Goal: Task Accomplishment & Management: Complete application form

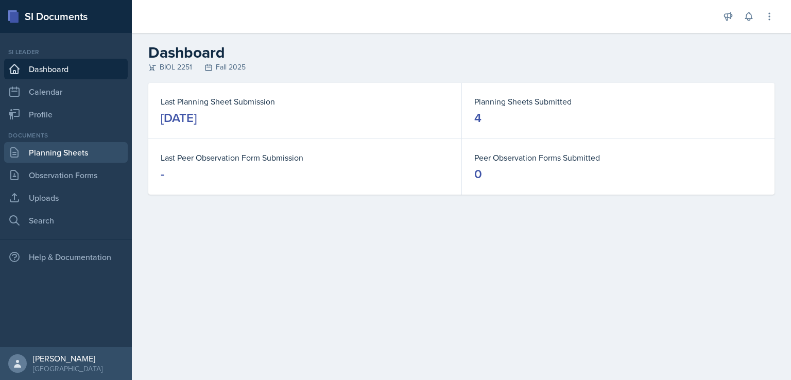
click at [45, 155] on link "Planning Sheets" at bounding box center [66, 152] width 124 height 21
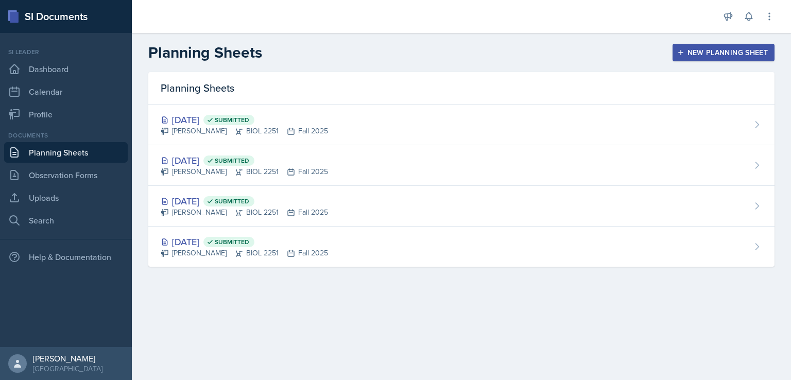
click at [694, 52] on div "New Planning Sheet" at bounding box center [724, 52] width 89 height 8
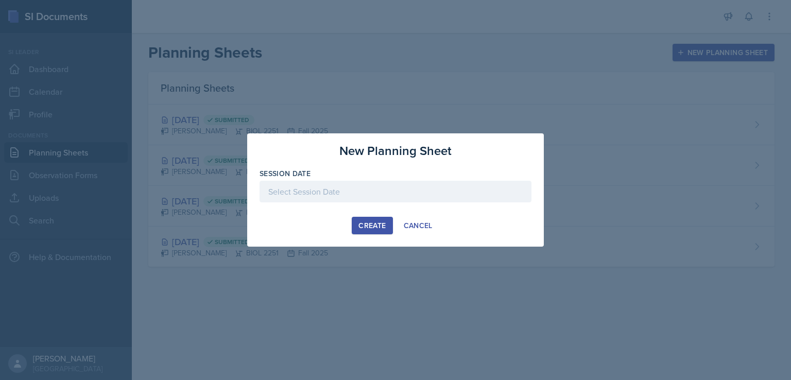
click at [412, 196] on div at bounding box center [396, 192] width 272 height 22
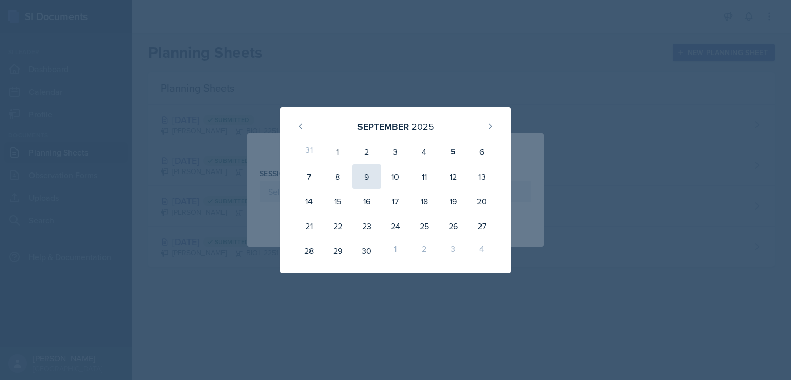
click at [367, 174] on div "9" at bounding box center [366, 176] width 29 height 25
type input "[DATE]"
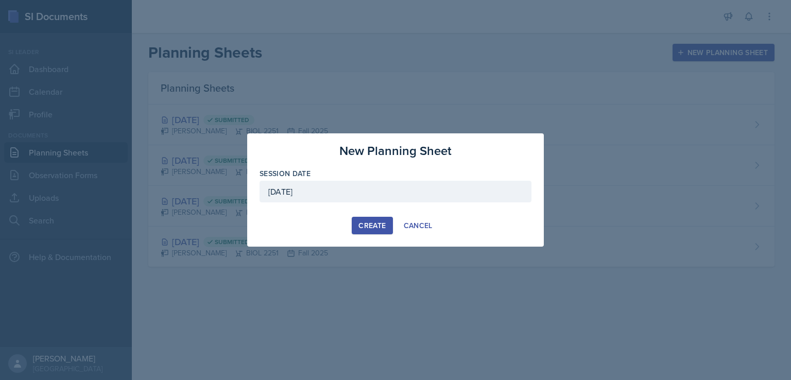
click at [369, 231] on button "Create" at bounding box center [372, 226] width 41 height 18
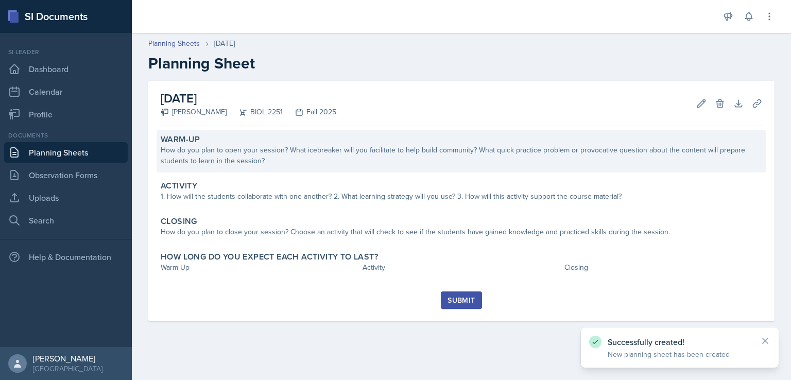
click at [391, 161] on div "How do you plan to open your session? What icebreaker will you facilitate to he…" at bounding box center [462, 156] width 602 height 22
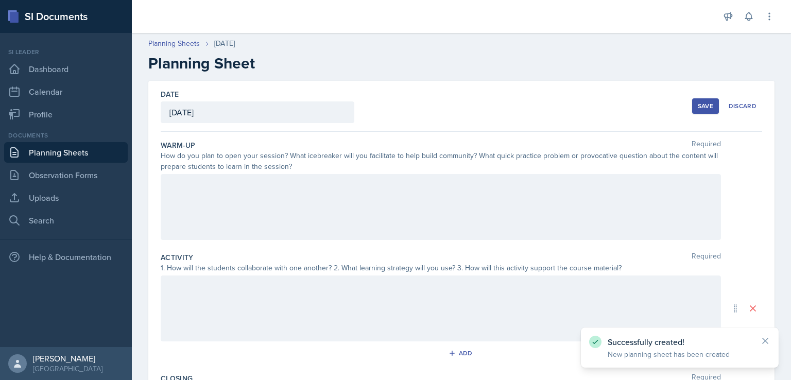
click at [380, 182] on div at bounding box center [441, 207] width 561 height 66
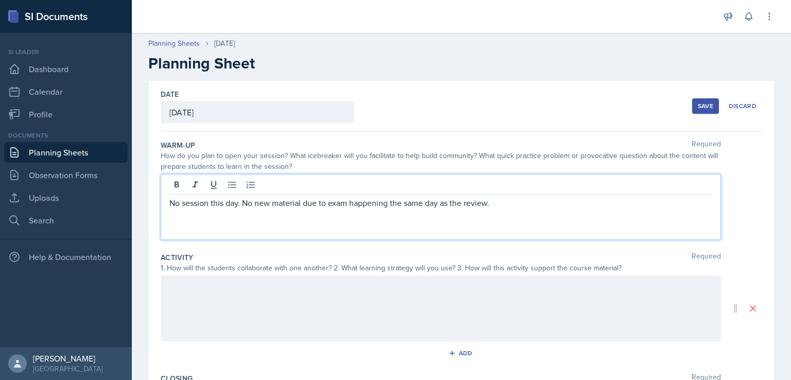
click at [381, 200] on p "No session this day. No new material due to exam happening the same day as the …" at bounding box center [441, 203] width 543 height 12
copy p "No session this day. No new material due to exam happening the same day as the …"
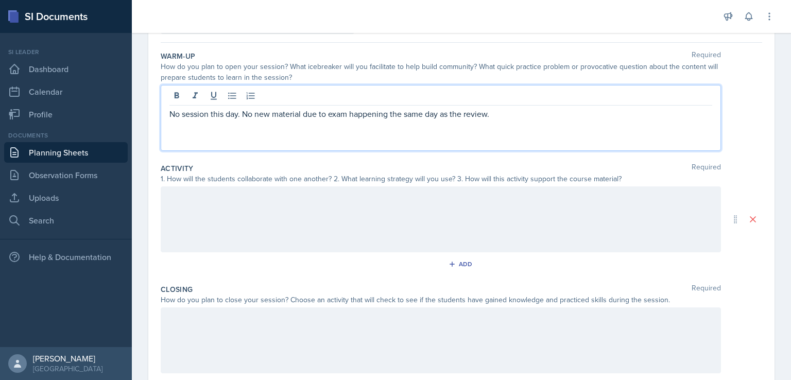
click at [357, 214] on div at bounding box center [441, 220] width 561 height 66
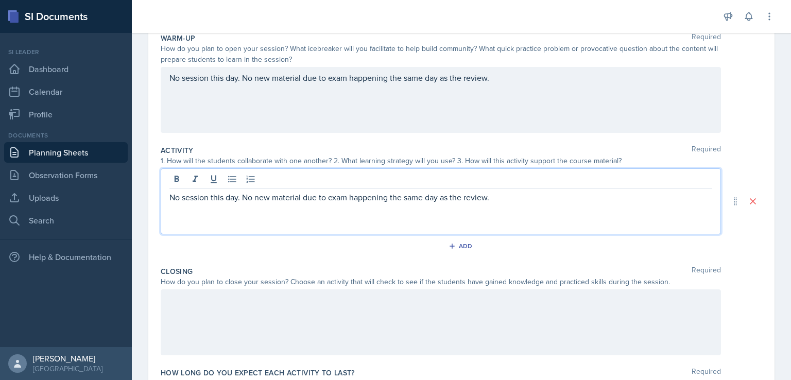
scroll to position [180, 0]
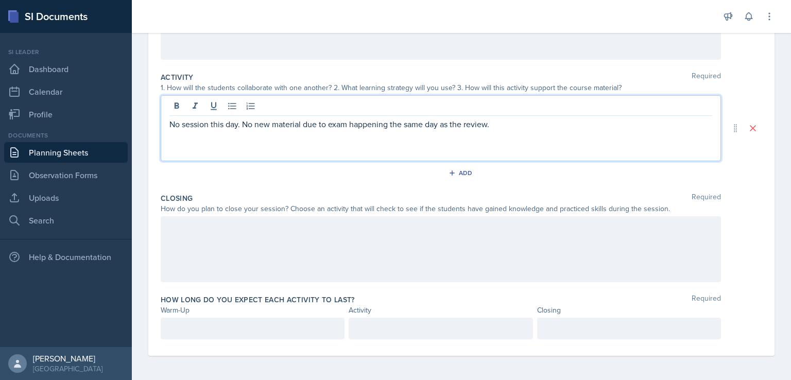
click at [354, 234] on div at bounding box center [441, 249] width 561 height 66
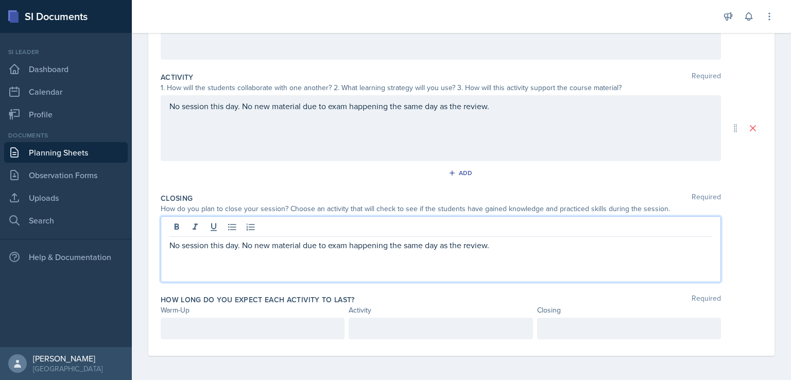
click at [295, 332] on p at bounding box center [253, 329] width 166 height 12
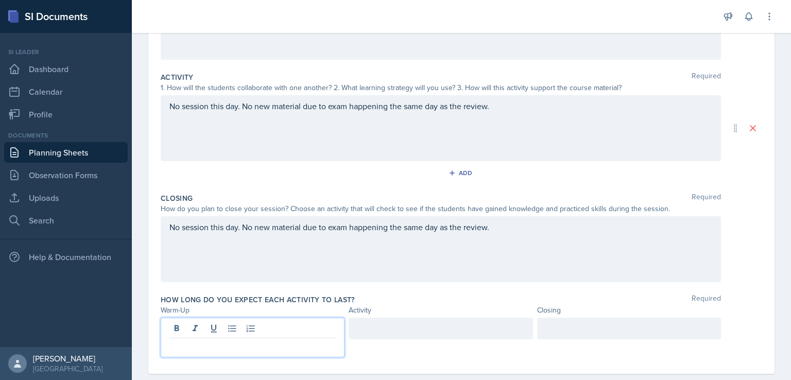
scroll to position [198, 0]
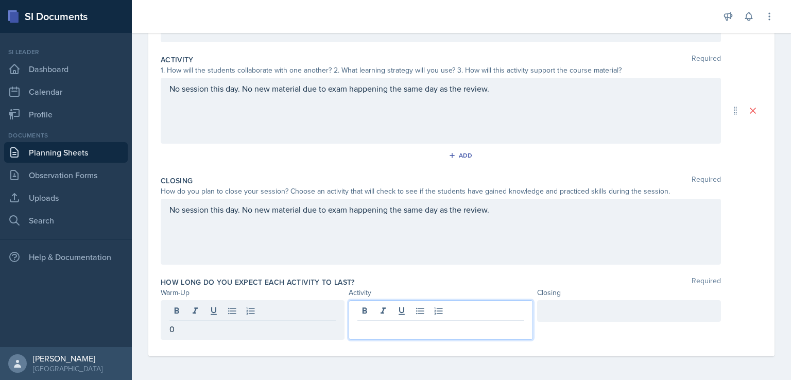
click at [274, 330] on p "0" at bounding box center [253, 329] width 166 height 12
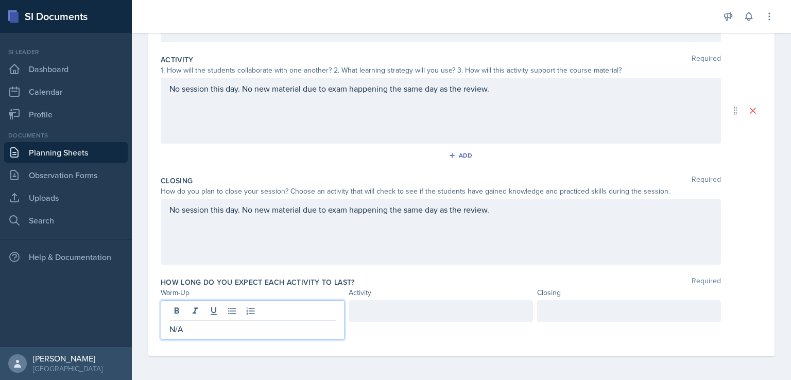
click at [369, 311] on div at bounding box center [441, 311] width 184 height 22
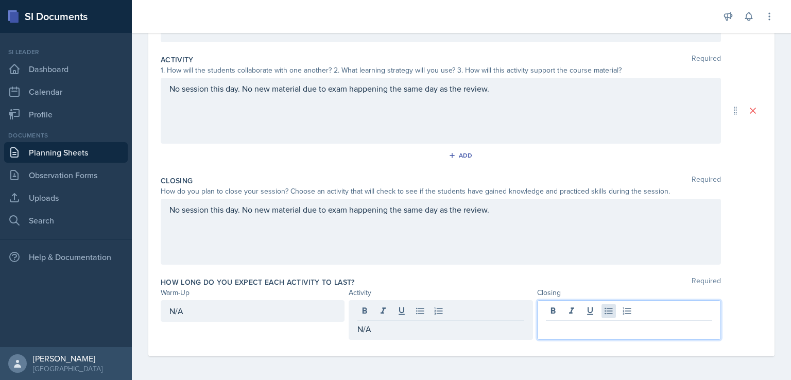
click at [605, 312] on div at bounding box center [629, 320] width 184 height 40
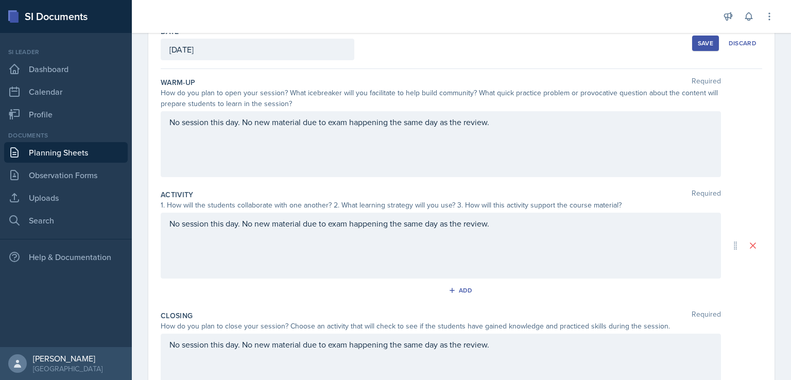
scroll to position [65, 0]
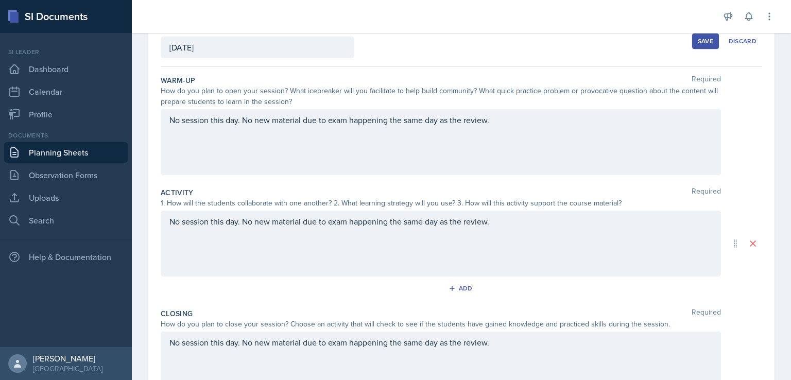
click at [488, 119] on p "No session this day. No new material due to exam happening the same day as the …" at bounding box center [441, 120] width 543 height 12
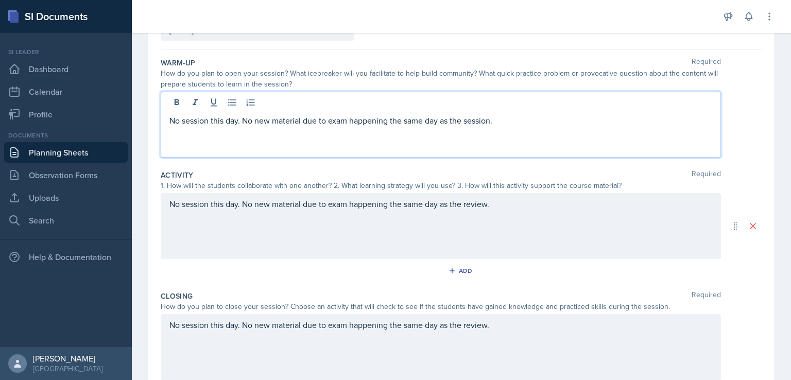
click at [488, 207] on div "No session this day. No new material due to exam happening the same day as the …" at bounding box center [441, 226] width 561 height 66
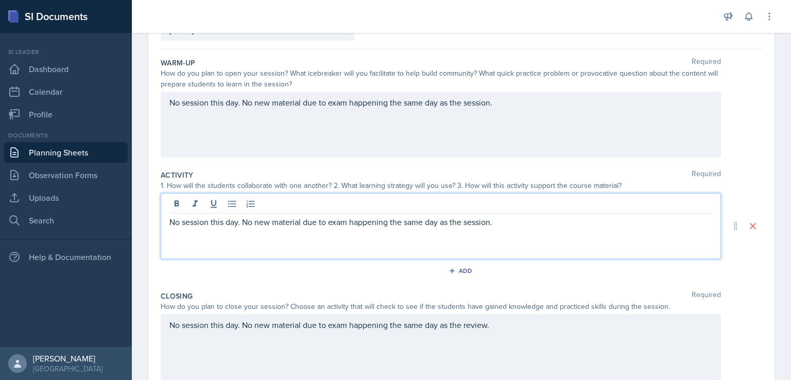
click at [489, 327] on div "No session this day. No new material due to exam happening the same day as the …" at bounding box center [441, 347] width 561 height 66
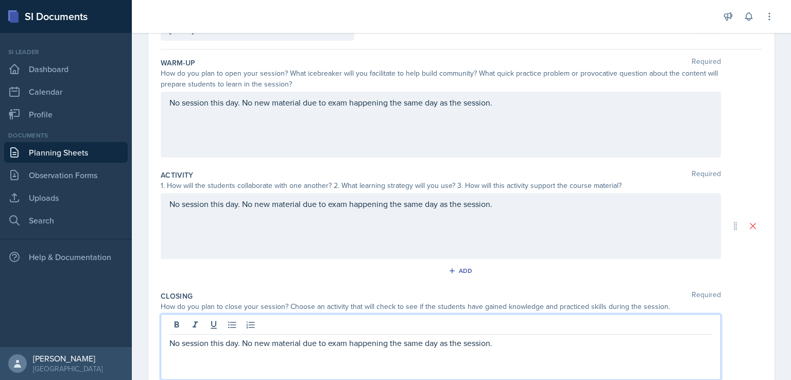
click at [598, 110] on div "No session this day. No new material due to exam happening the same day as the …" at bounding box center [441, 125] width 561 height 66
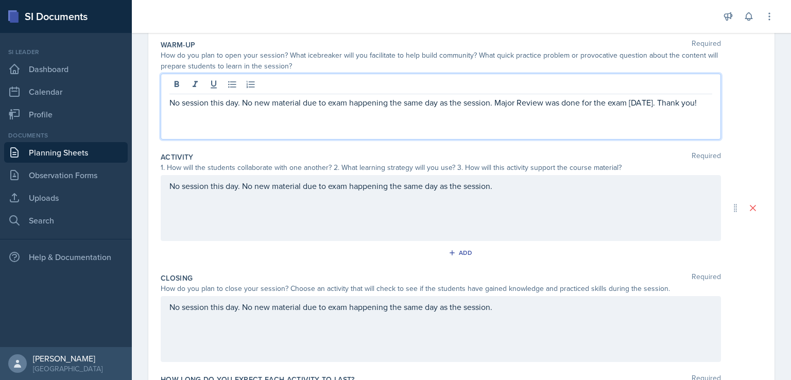
drag, startPoint x: 498, startPoint y: 103, endPoint x: 507, endPoint y: 112, distance: 12.8
click at [507, 109] on p "No session this day. No new material due to exam happening the same day as the …" at bounding box center [441, 102] width 543 height 12
copy p "Major Review was done for the exam [DATE]. Thank you!"
click at [564, 185] on div "No session this day. No new material due to exam happening the same day as the …" at bounding box center [441, 208] width 561 height 66
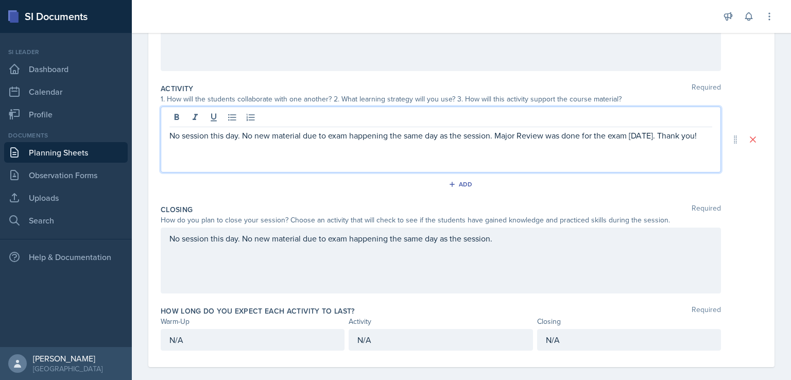
click at [552, 239] on p "No session this day. No new material due to exam happening the same day as the …" at bounding box center [441, 238] width 543 height 12
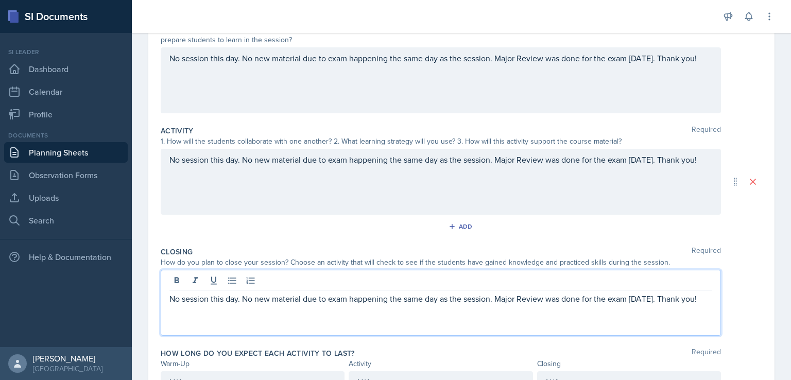
scroll to position [119, 0]
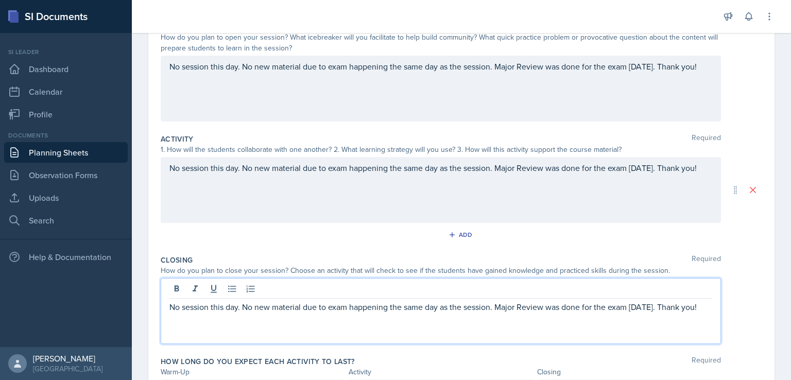
click at [640, 306] on p "No session this day. No new material due to exam happening the same day as the …" at bounding box center [441, 307] width 543 height 12
click at [674, 309] on p "No session this day. No new material due to exam happening the same day as the …" at bounding box center [441, 307] width 543 height 12
click at [678, 170] on div "No session this day. No new material due to exam happening the same day as the …" at bounding box center [441, 190] width 561 height 66
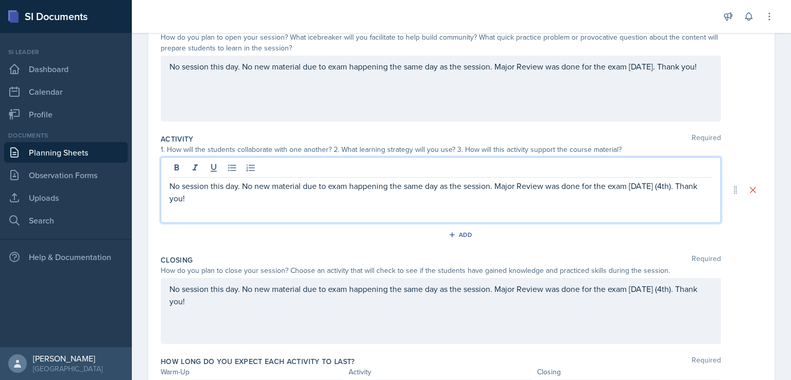
click at [676, 65] on div "No session this day. No new material due to exam happening the same day as the …" at bounding box center [441, 89] width 561 height 66
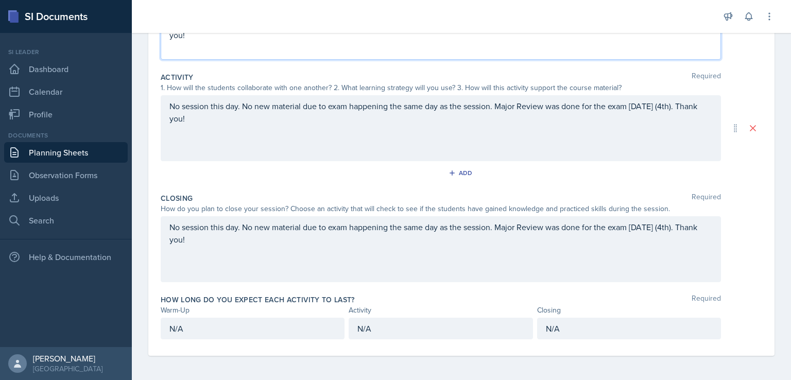
scroll to position [0, 0]
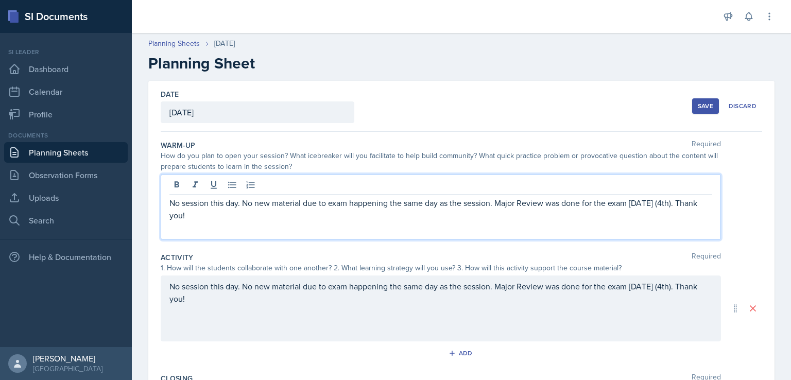
click at [698, 106] on div "Save" at bounding box center [705, 106] width 15 height 8
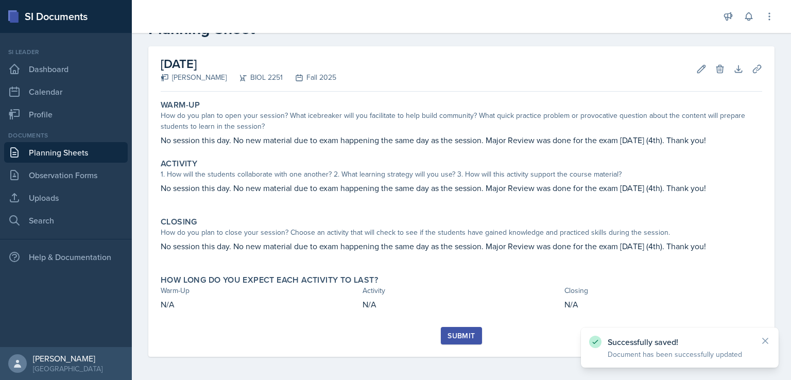
scroll to position [36, 0]
click at [460, 335] on div "Submit" at bounding box center [461, 335] width 27 height 8
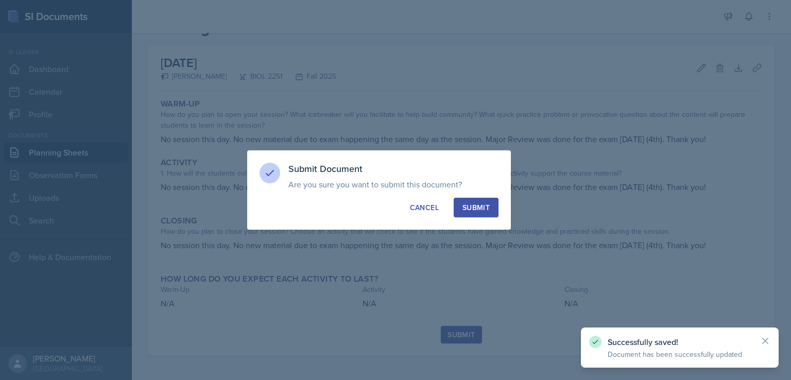
click at [491, 211] on button "Submit" at bounding box center [476, 208] width 45 height 20
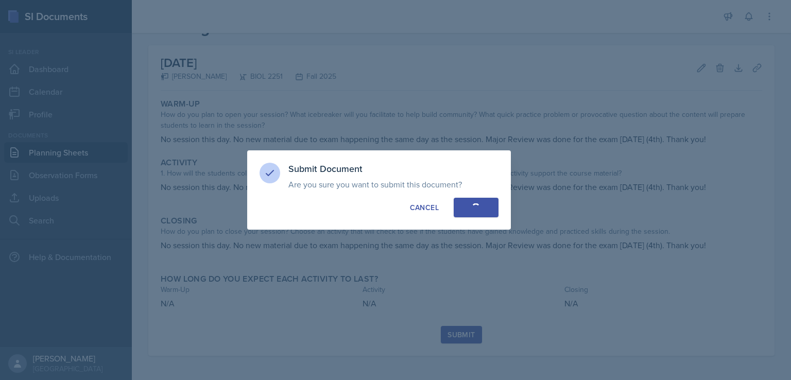
scroll to position [6, 0]
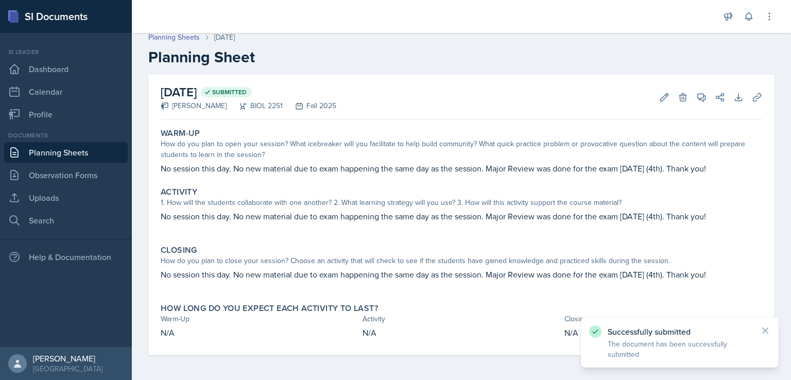
click at [60, 153] on link "Planning Sheets" at bounding box center [66, 152] width 124 height 21
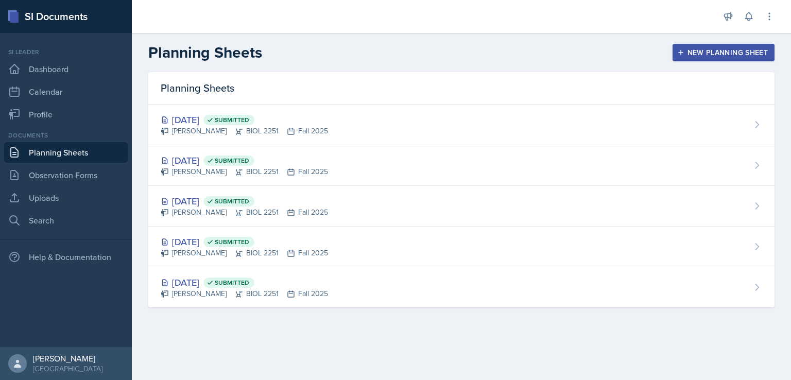
click at [734, 50] on div "New Planning Sheet" at bounding box center [724, 52] width 89 height 8
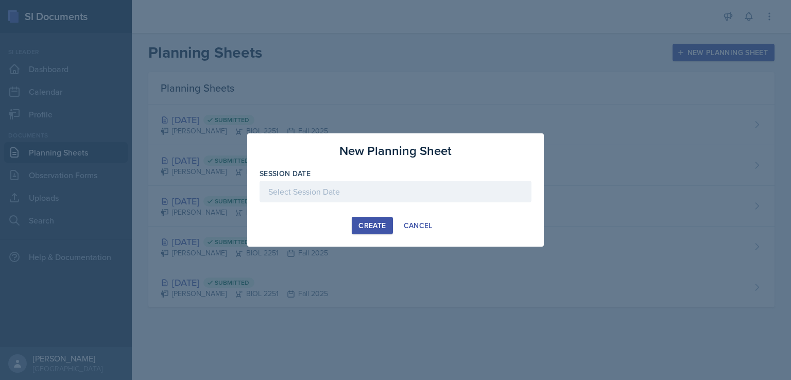
click at [447, 194] on div at bounding box center [396, 192] width 272 height 22
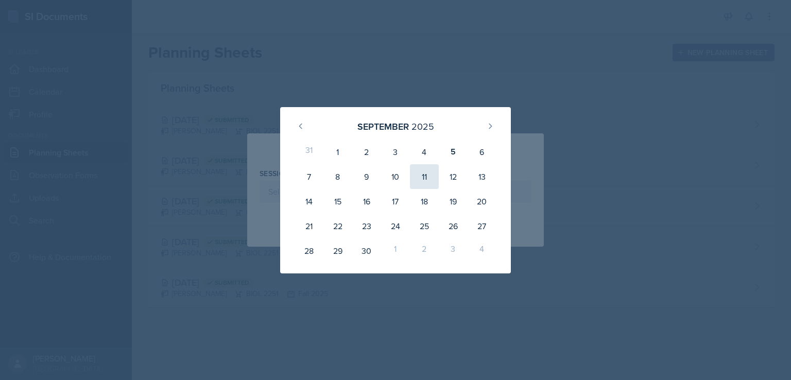
click at [432, 176] on div "11" at bounding box center [424, 176] width 29 height 25
type input "[DATE]"
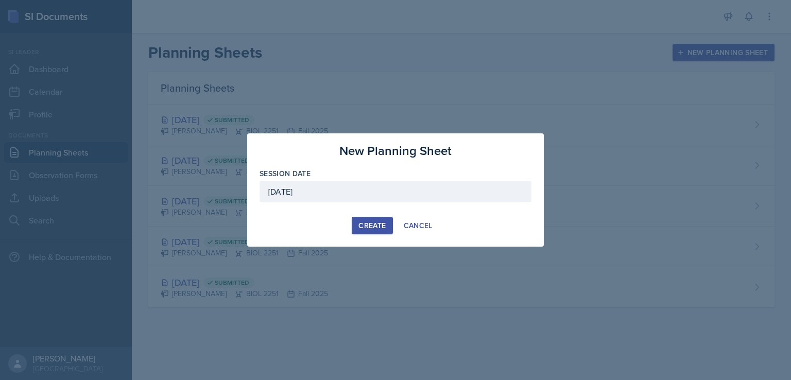
click at [382, 229] on div "Create" at bounding box center [372, 226] width 27 height 8
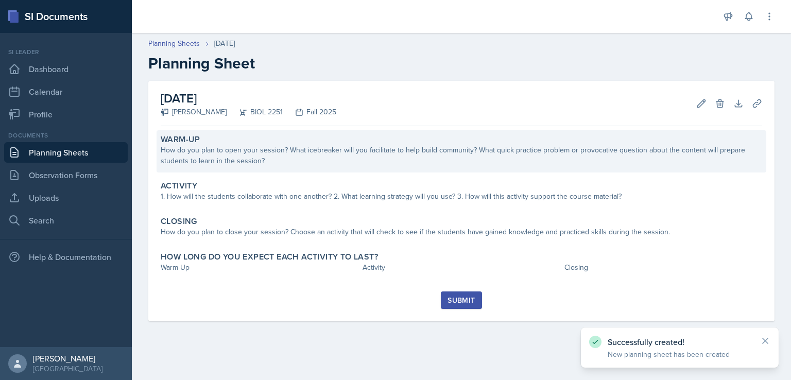
click at [348, 165] on div "How do you plan to open your session? What icebreaker will you facilitate to he…" at bounding box center [462, 156] width 602 height 22
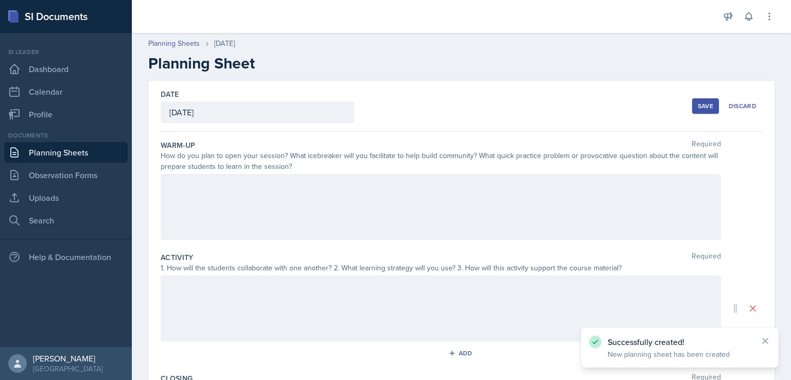
click at [350, 186] on div at bounding box center [441, 207] width 561 height 66
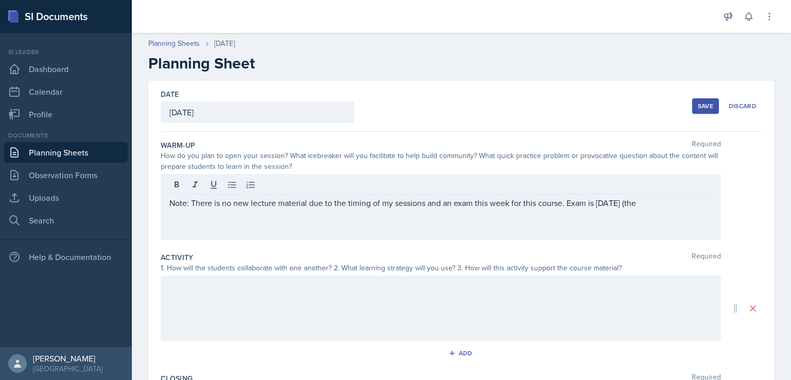
click at [689, 220] on div "Note: There is no new lecture material due to the timing of my sessions and an …" at bounding box center [441, 207] width 561 height 66
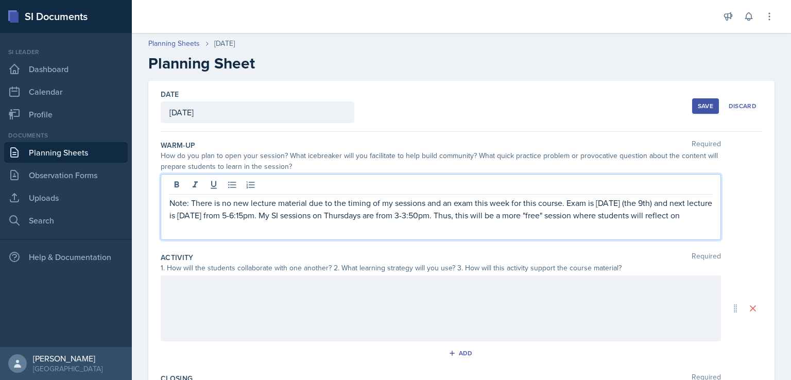
click at [237, 213] on p "Note: There is no new lecture material due to the timing of my sessions and an …" at bounding box center [441, 209] width 543 height 25
click at [239, 213] on p "Note: There is no new lecture material due to the timing of my sessions and an …" at bounding box center [441, 209] width 543 height 25
click at [516, 222] on p "Note: There is no new lecture material due to the timing of my sessions and an …" at bounding box center [441, 209] width 543 height 25
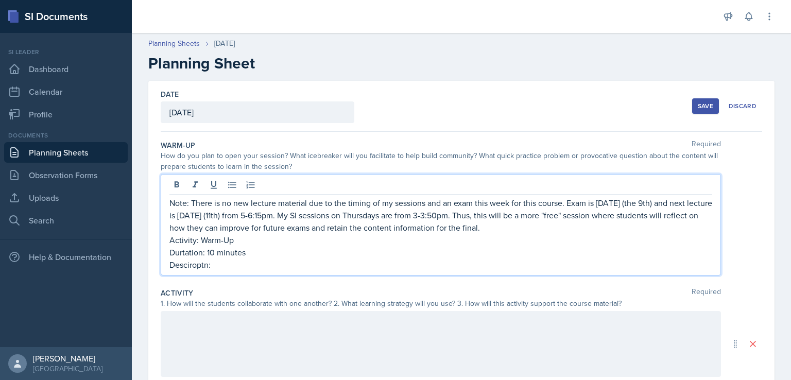
click at [175, 252] on p "Durtation: 10 minutes" at bounding box center [441, 252] width 543 height 12
click at [183, 265] on p "Desciroptn:" at bounding box center [441, 265] width 543 height 12
click at [249, 262] on p "Description:" at bounding box center [441, 265] width 543 height 12
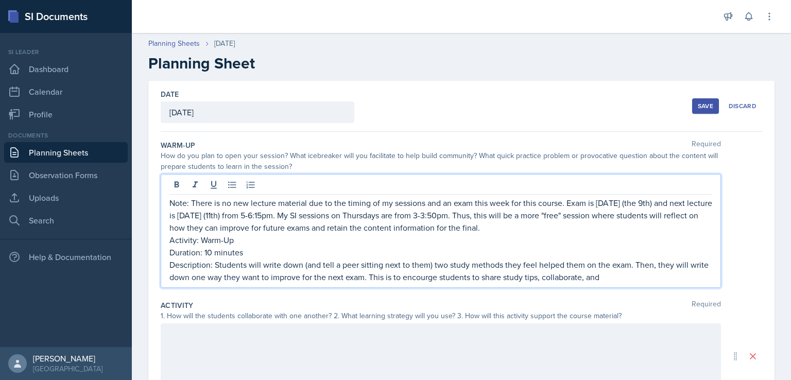
click at [437, 283] on div "Note: There is no new lecture material due to the timing of my sessions and an …" at bounding box center [441, 231] width 561 height 114
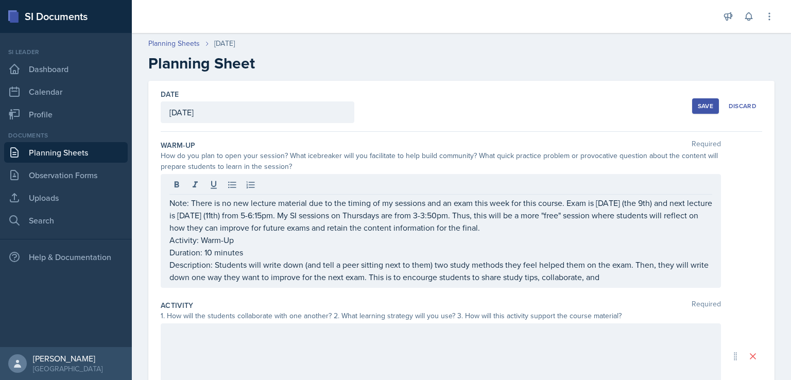
drag, startPoint x: 437, startPoint y: 283, endPoint x: 425, endPoint y: 292, distance: 15.2
click at [425, 292] on div "Warm-Up Required How do you plan to open your session? What icebreaker will you…" at bounding box center [462, 216] width 602 height 160
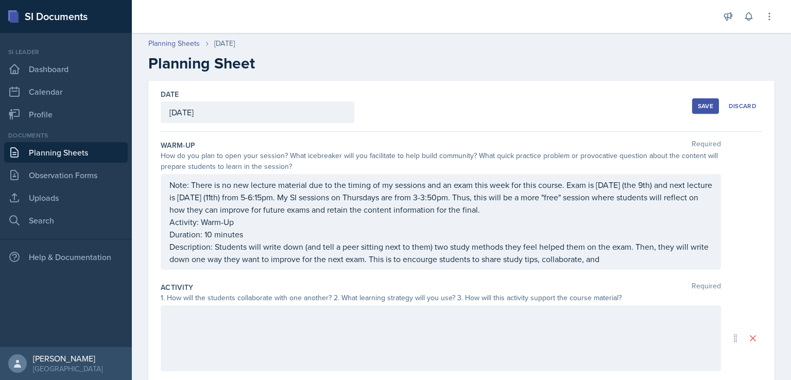
click at [438, 258] on p "Description: Students will write down (and tell a peer sitting next to them) tw…" at bounding box center [441, 253] width 543 height 25
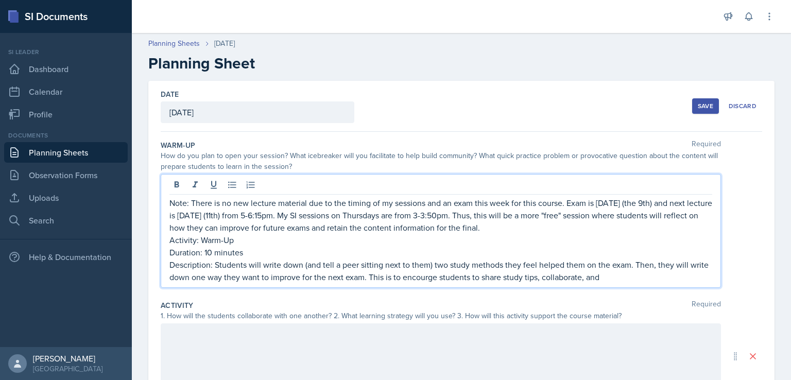
click at [445, 279] on p "Description: Students will write down (and tell a peer sitting next to them) tw…" at bounding box center [441, 271] width 543 height 25
click at [448, 279] on p "Description: Students will write down (and tell a peer sitting next to them) tw…" at bounding box center [441, 271] width 543 height 25
click at [625, 277] on p "Description: Students will write down (and tell a peer sitting next to them) tw…" at bounding box center [441, 271] width 543 height 25
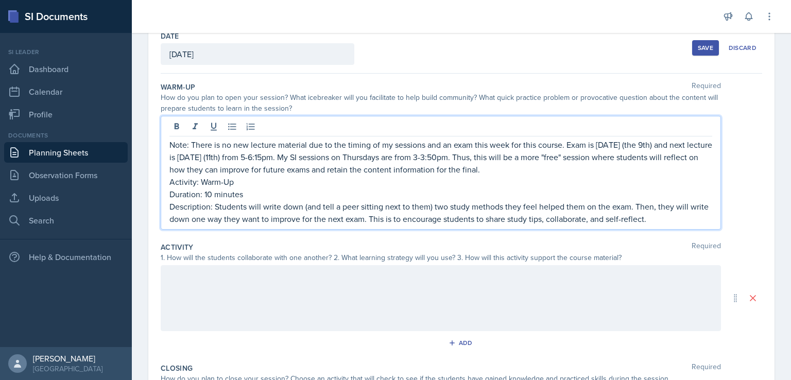
click at [587, 298] on div at bounding box center [441, 298] width 561 height 66
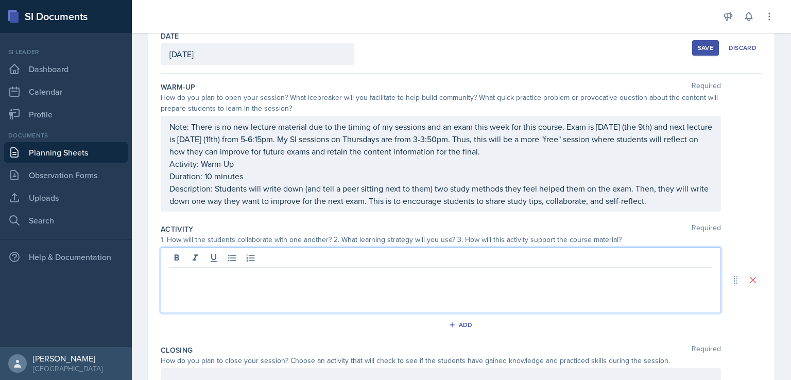
scroll to position [76, 0]
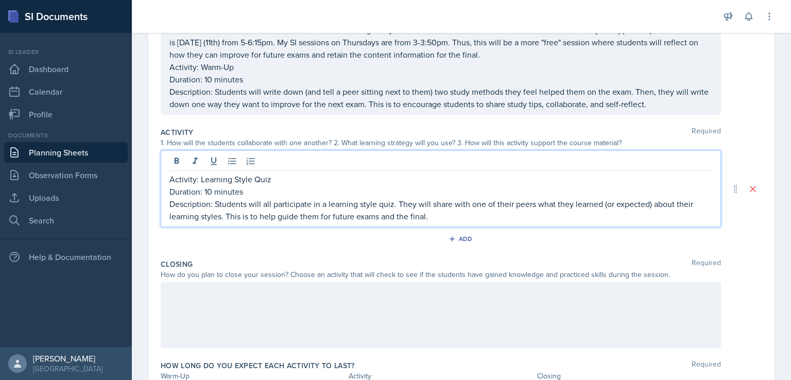
click at [535, 311] on div at bounding box center [441, 315] width 561 height 66
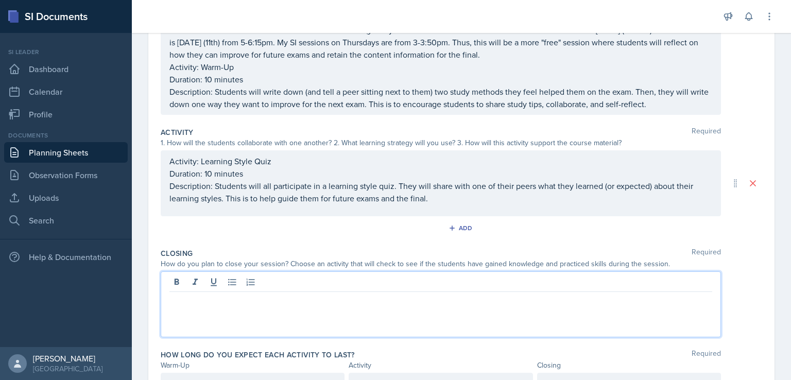
scroll to position [173, 0]
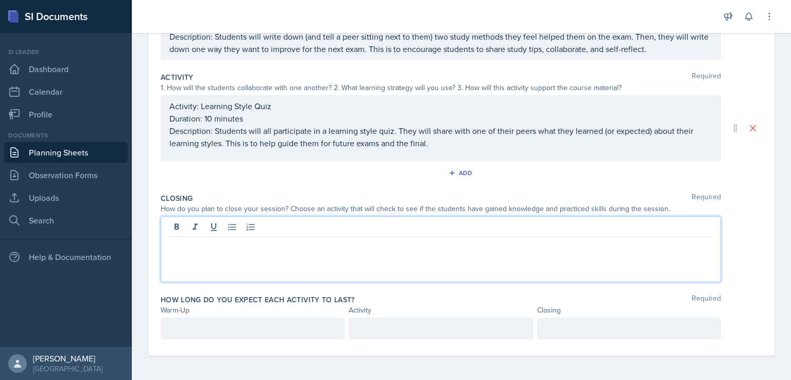
click at [294, 332] on p at bounding box center [253, 329] width 166 height 12
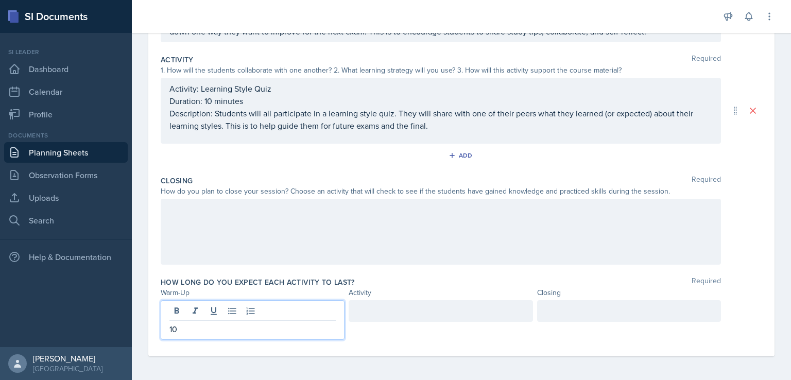
click at [407, 315] on div at bounding box center [441, 311] width 184 height 22
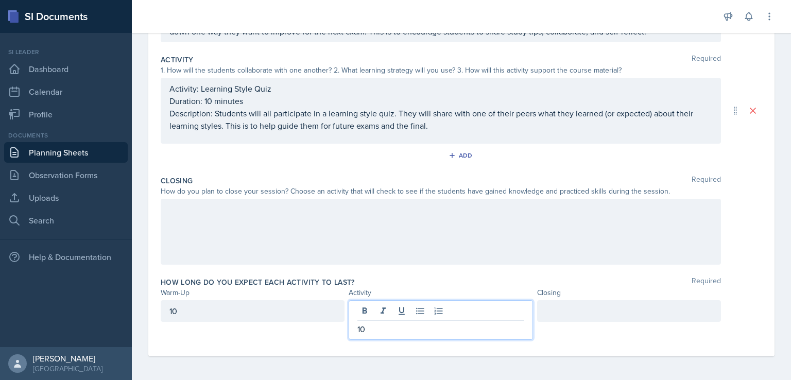
click at [553, 316] on div at bounding box center [629, 311] width 184 height 22
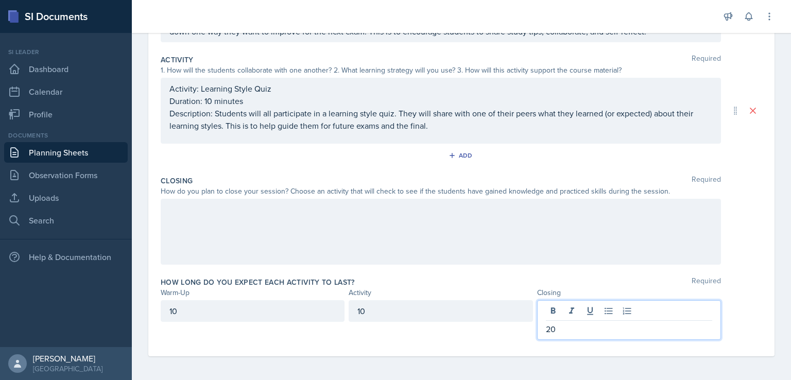
scroll to position [225, 0]
click at [315, 94] on p "Activity: Learning Style Quiz" at bounding box center [441, 87] width 543 height 12
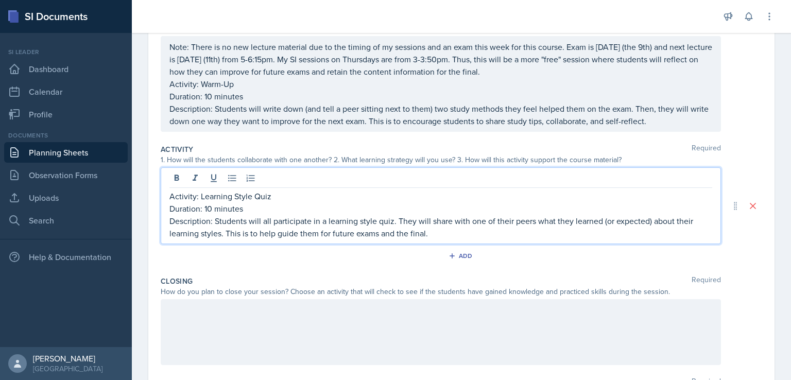
scroll to position [189, 0]
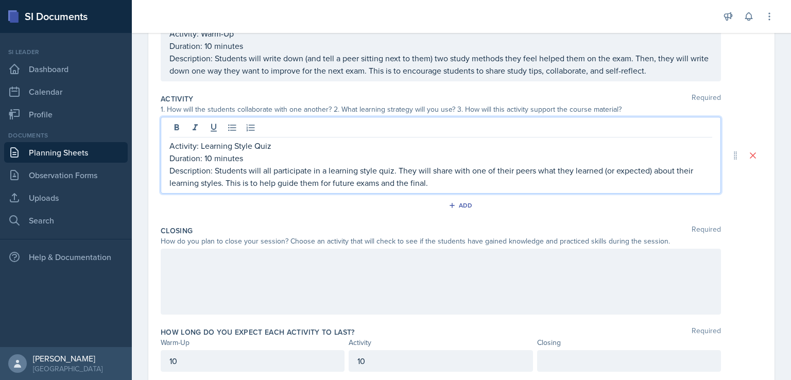
click at [312, 276] on div at bounding box center [441, 282] width 561 height 66
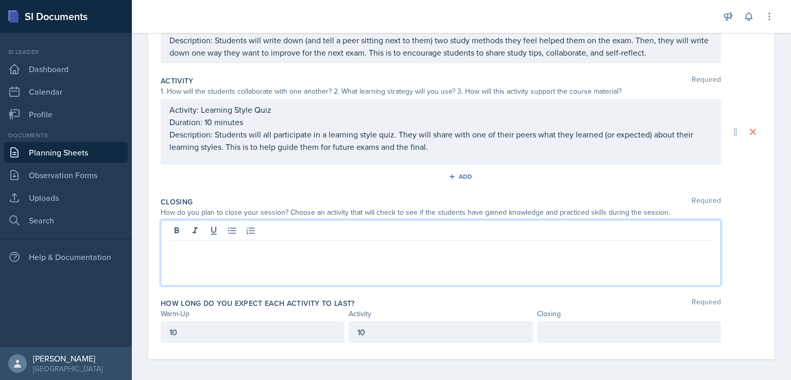
click at [444, 151] on p "Description: Students will all participate in a learning style quiz. They will …" at bounding box center [441, 140] width 543 height 25
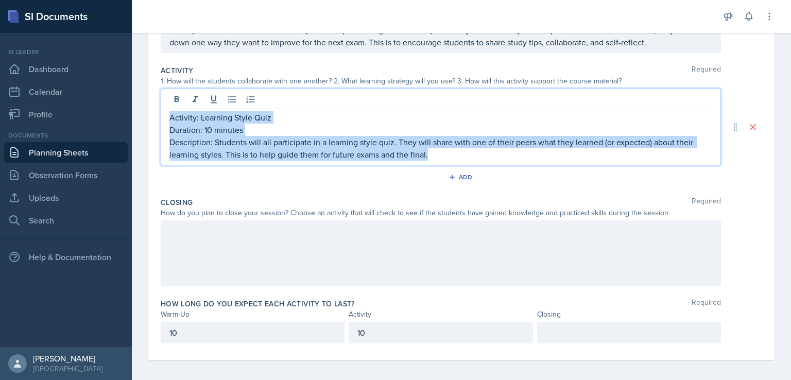
drag, startPoint x: 439, startPoint y: 149, endPoint x: 156, endPoint y: 113, distance: 285.7
click at [156, 113] on div "Date [DATE] [DATE] 31 1 2 3 4 5 6 7 8 9 10 11 12 13 14 15 16 17 18 19 20 21 22 …" at bounding box center [461, 112] width 627 height 496
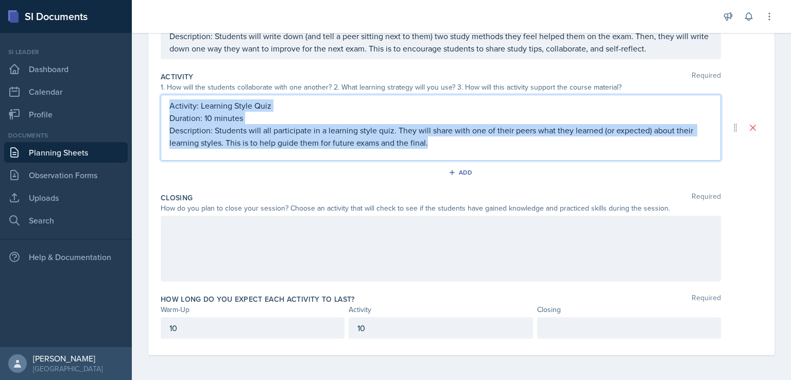
scroll to position [199, 0]
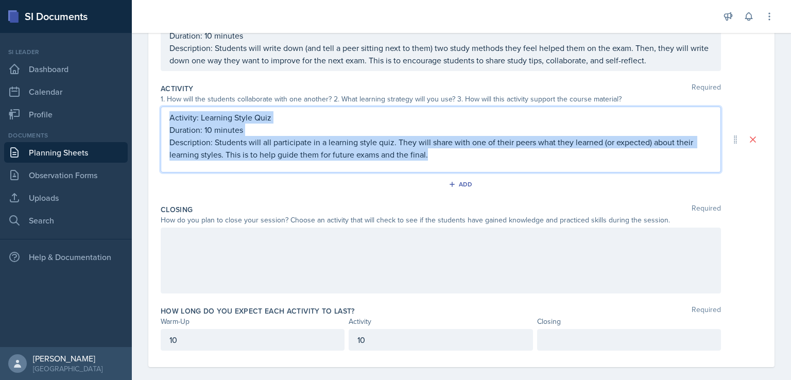
copy div "Activity: Learning Style Quiz Duration: 10 minutes Description: Students will a…"
click at [218, 248] on div at bounding box center [441, 261] width 561 height 66
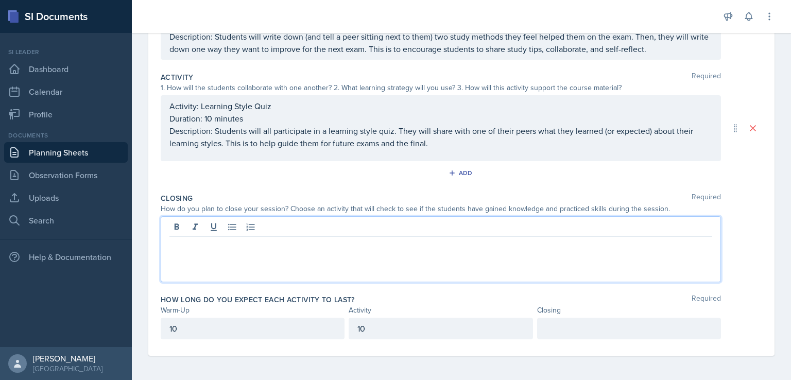
scroll to position [217, 0]
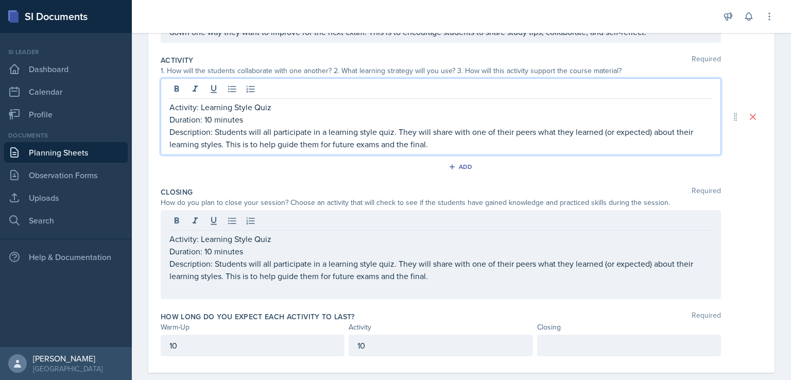
drag, startPoint x: 437, startPoint y: 132, endPoint x: 255, endPoint y: 114, distance: 183.8
click at [255, 114] on div "Activity: Learning Style Quiz Duration: 10 minutes Description: Students will a…" at bounding box center [441, 125] width 543 height 49
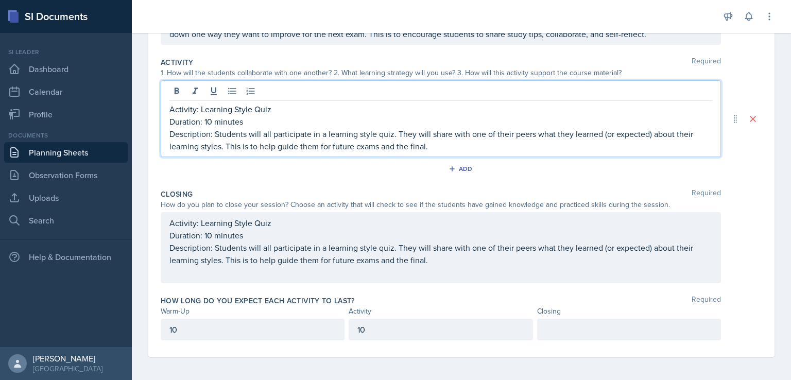
click at [273, 109] on p "Activity: Learning Style Quiz" at bounding box center [441, 109] width 543 height 12
click at [213, 120] on p "Duration: 10 minutes" at bounding box center [441, 121] width 543 height 12
drag, startPoint x: 213, startPoint y: 131, endPoint x: 221, endPoint y: 131, distance: 7.7
click at [221, 131] on p "Description: Students will all participate in a learning style quiz. They will …" at bounding box center [441, 140] width 543 height 25
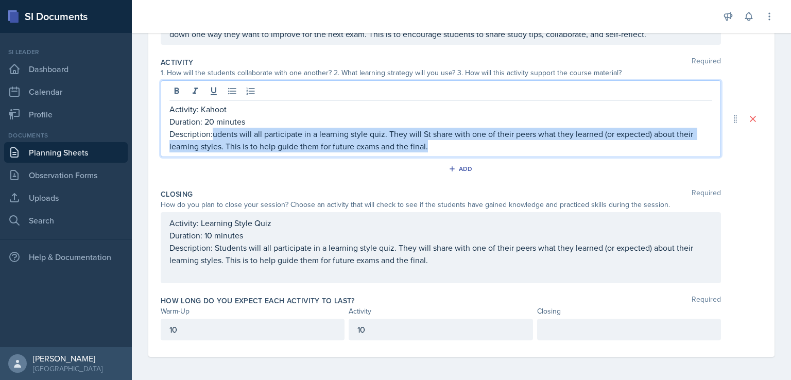
drag, startPoint x: 427, startPoint y: 145, endPoint x: 213, endPoint y: 133, distance: 213.7
click at [213, 133] on p "Description:udents will all participate in a learning style quiz. They will St …" at bounding box center [441, 140] width 543 height 25
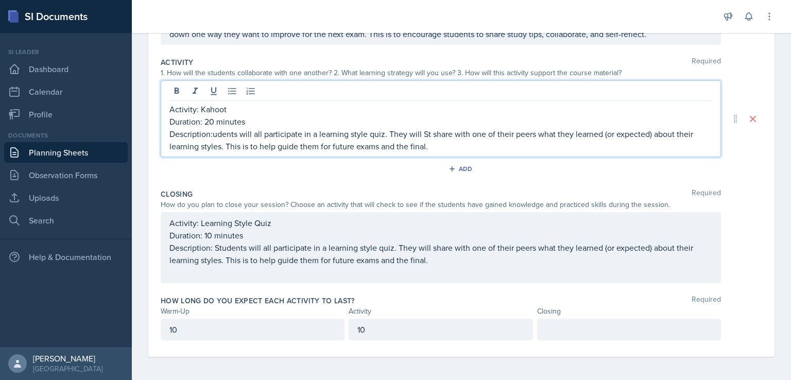
scroll to position [215, 0]
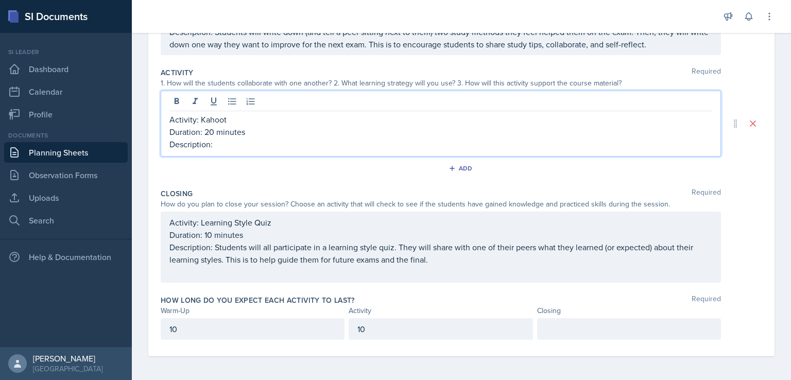
click at [398, 328] on p "10" at bounding box center [441, 329] width 166 height 12
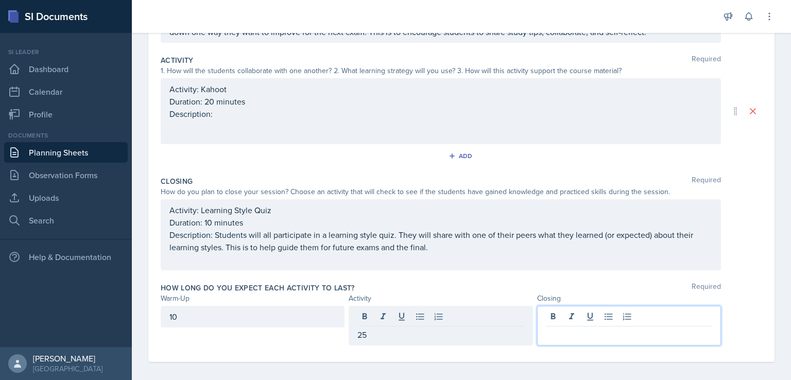
click at [546, 321] on div at bounding box center [629, 326] width 184 height 40
click at [211, 219] on p "Duration: 10 minutes" at bounding box center [441, 222] width 543 height 12
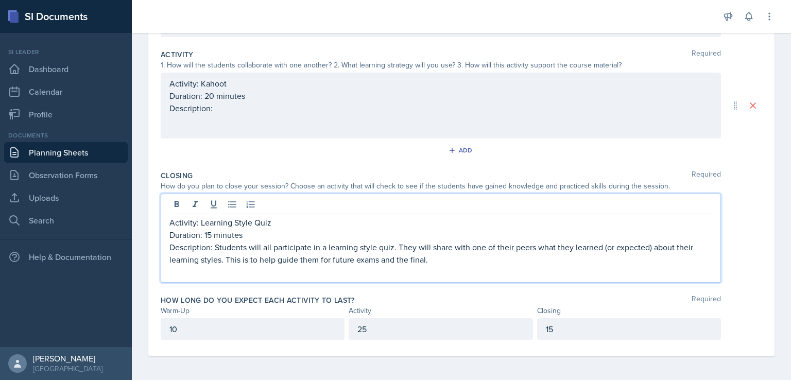
click at [269, 218] on p "Activity: Learning Style Quiz" at bounding box center [441, 222] width 543 height 12
click at [436, 258] on p "Description: Students will all participate in a learning style quiz. They will …" at bounding box center [441, 253] width 543 height 25
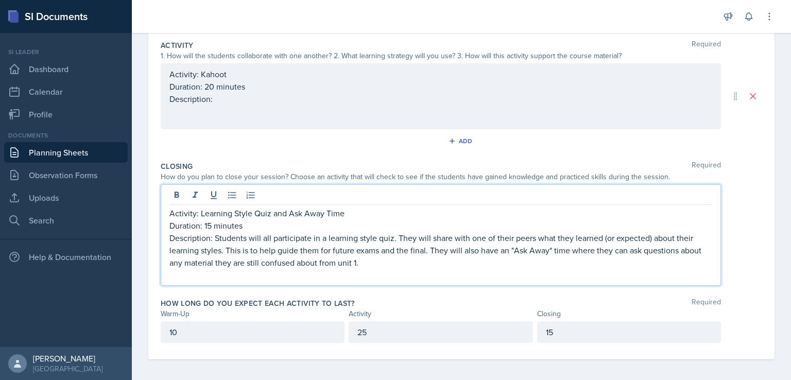
scroll to position [242, 0]
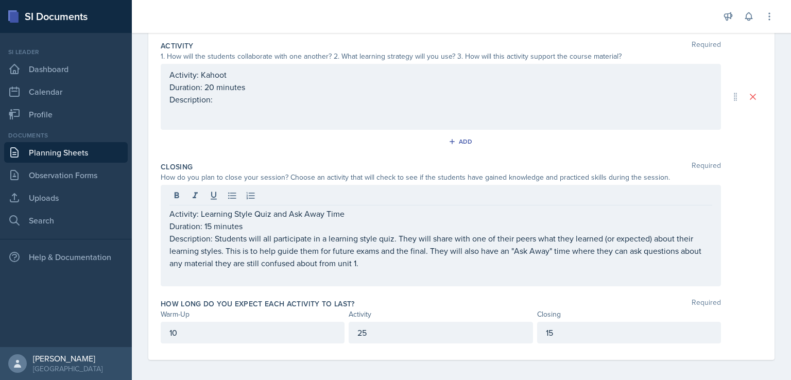
click at [449, 106] on div "Activity: Kahoot Duration: 20 minutes Description:" at bounding box center [441, 97] width 561 height 66
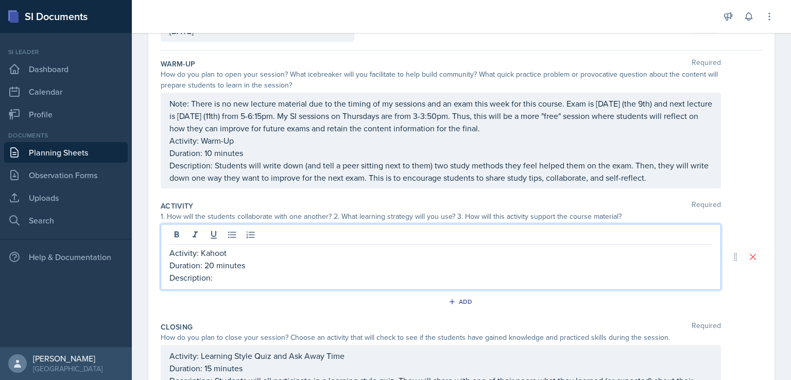
scroll to position [227, 0]
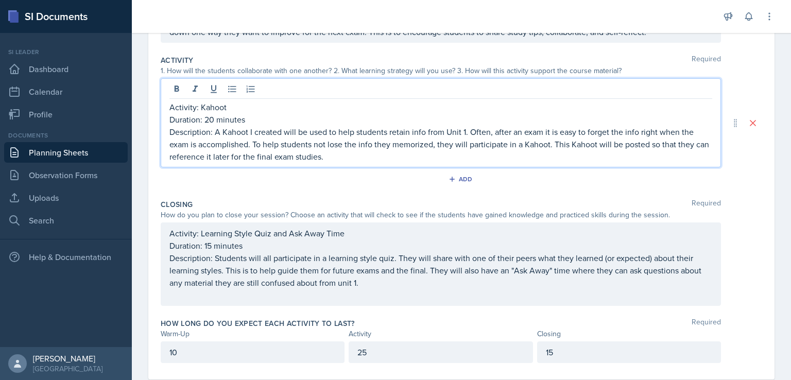
click at [213, 120] on p "Duration: 20 minutes" at bounding box center [441, 119] width 543 height 12
click at [362, 124] on p "Duration: 20-25 minutes" at bounding box center [441, 119] width 543 height 12
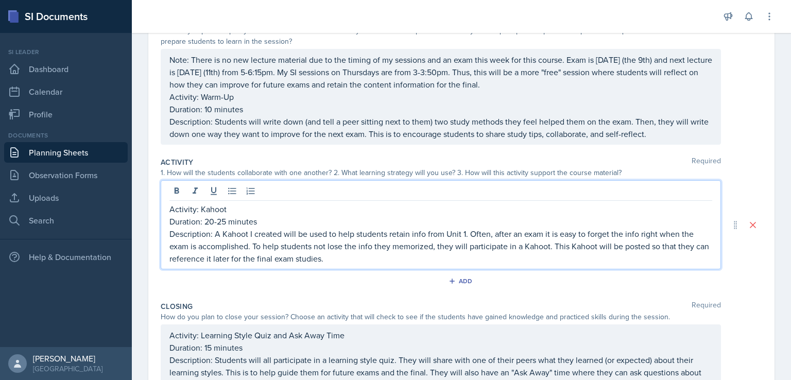
scroll to position [0, 0]
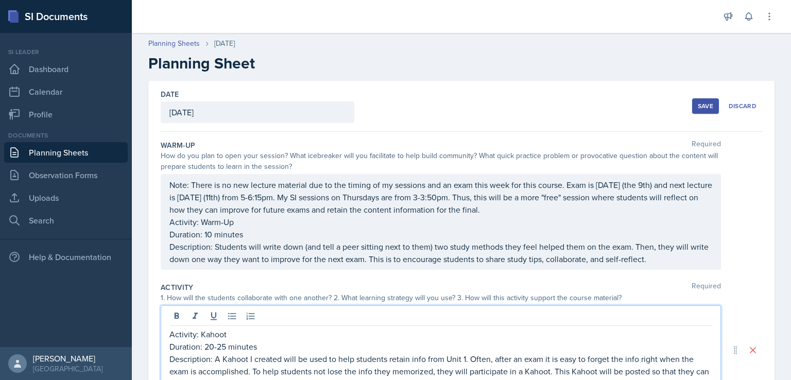
click at [698, 105] on div "Save" at bounding box center [705, 106] width 15 height 8
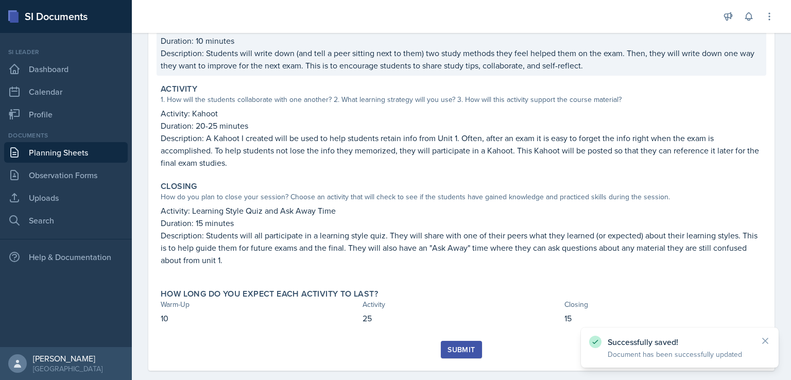
scroll to position [198, 0]
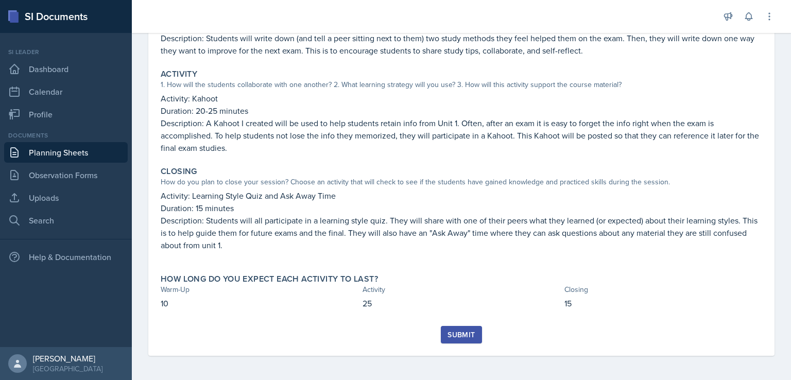
click at [75, 154] on link "Planning Sheets" at bounding box center [66, 152] width 124 height 21
